Goal: Task Accomplishment & Management: Complete application form

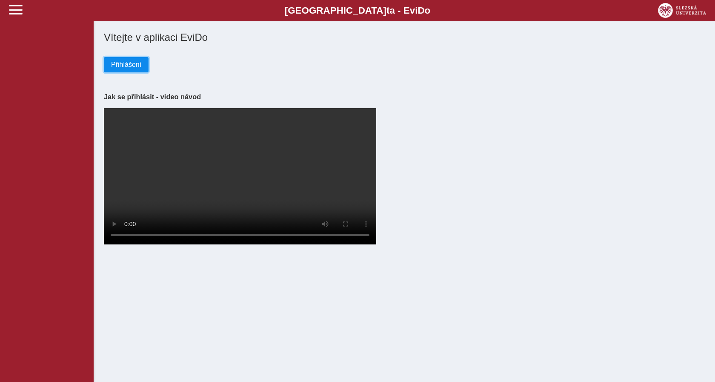
click at [131, 63] on span "Přihlášení" at bounding box center [126, 65] width 30 height 8
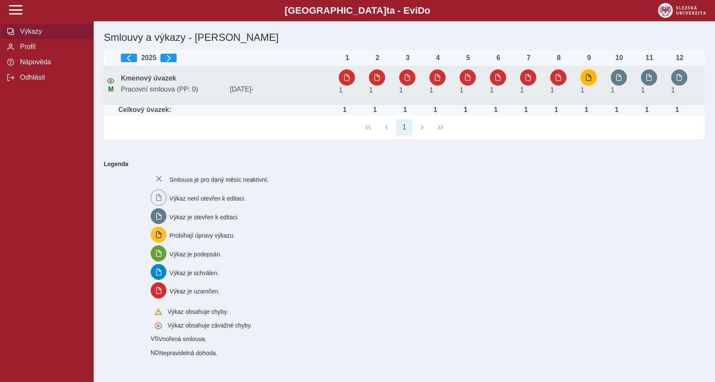
click at [588, 78] on span "button" at bounding box center [588, 77] width 7 height 7
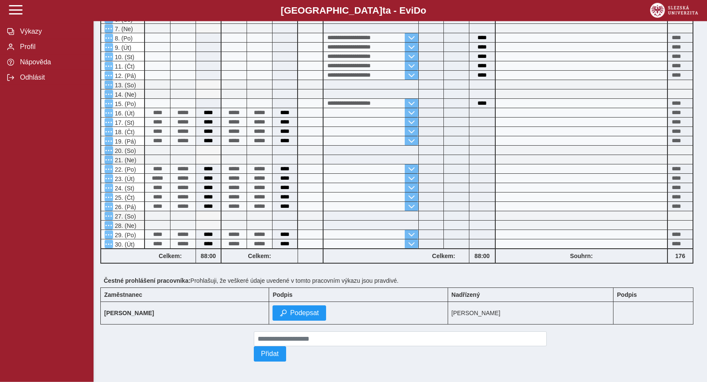
scroll to position [188, 0]
click at [309, 309] on span "Podepsat" at bounding box center [304, 313] width 29 height 8
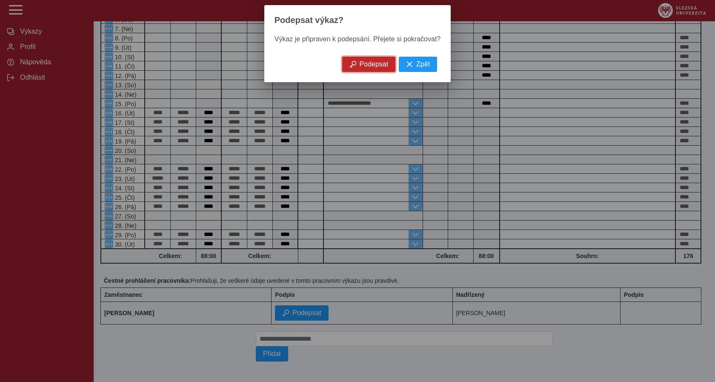
click at [366, 67] on span "Podepsat" at bounding box center [373, 64] width 29 height 8
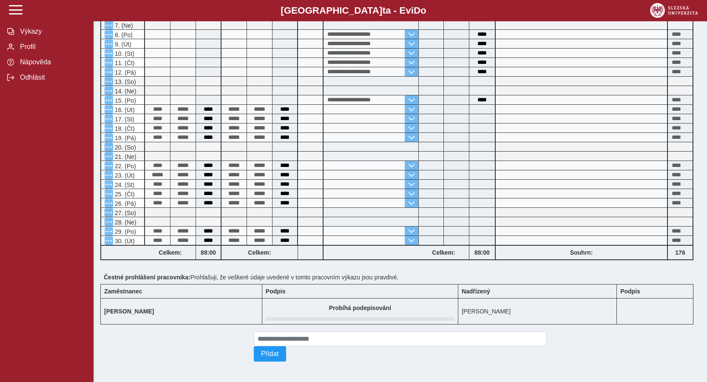
scroll to position [0, 0]
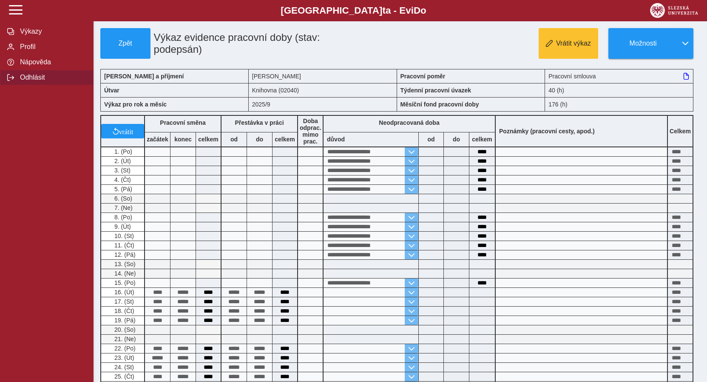
click at [31, 81] on span "Odhlásit" at bounding box center [51, 78] width 69 height 8
